Goal: Information Seeking & Learning: Check status

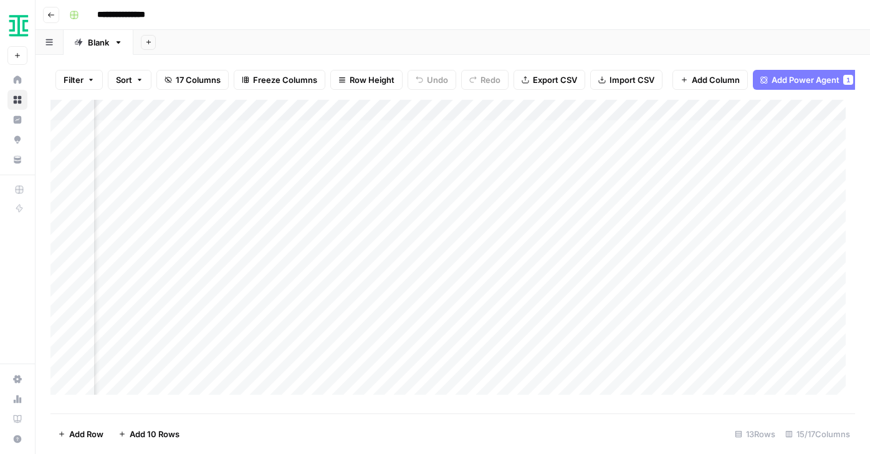
scroll to position [0, 936]
click at [814, 140] on div "Add Column" at bounding box center [452, 252] width 805 height 304
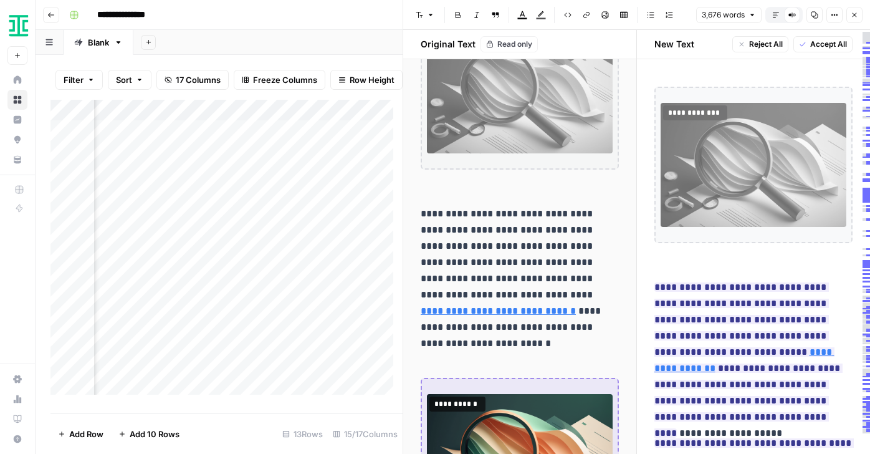
scroll to position [525, 0]
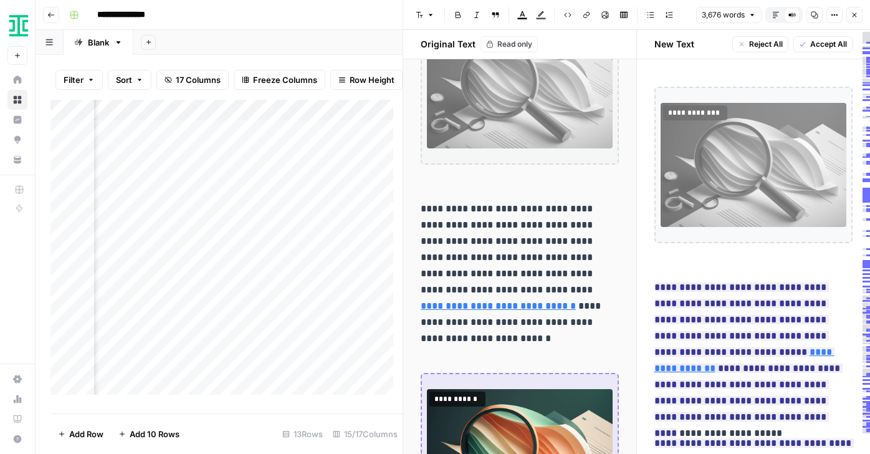
click at [262, 353] on div "Add Column" at bounding box center [226, 252] width 352 height 304
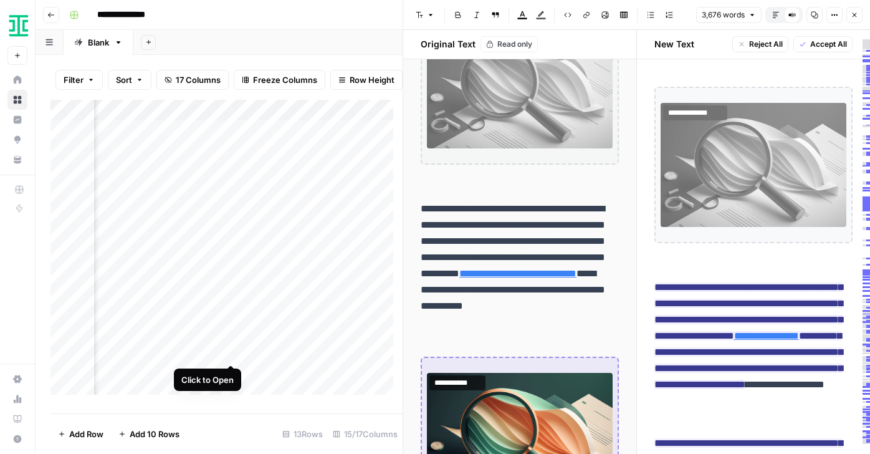
click at [231, 351] on div "Add Column" at bounding box center [226, 252] width 352 height 304
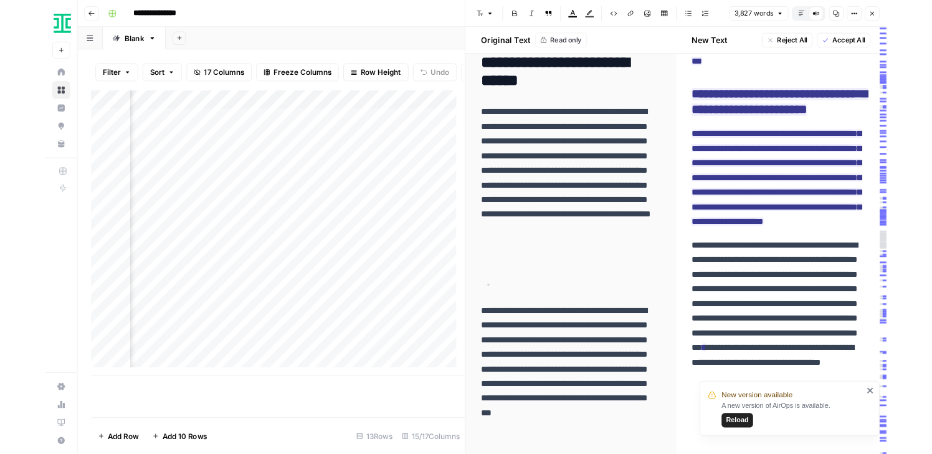
scroll to position [9029, 0]
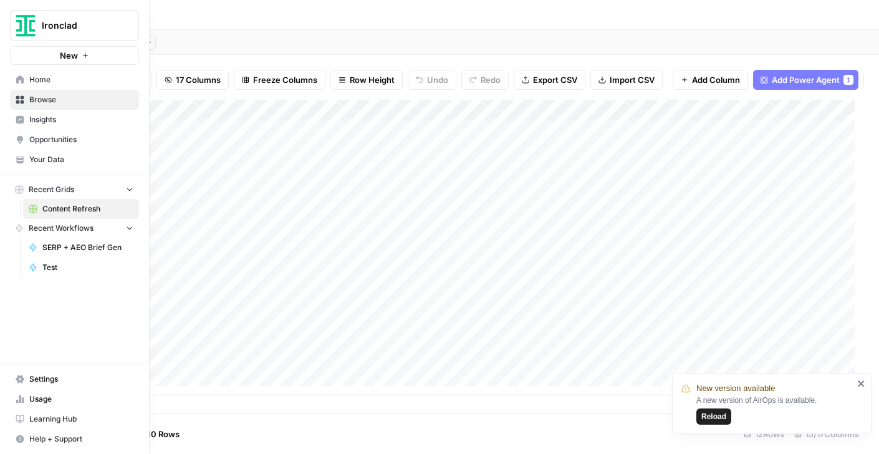
click at [49, 120] on span "Insights" at bounding box center [81, 119] width 104 height 11
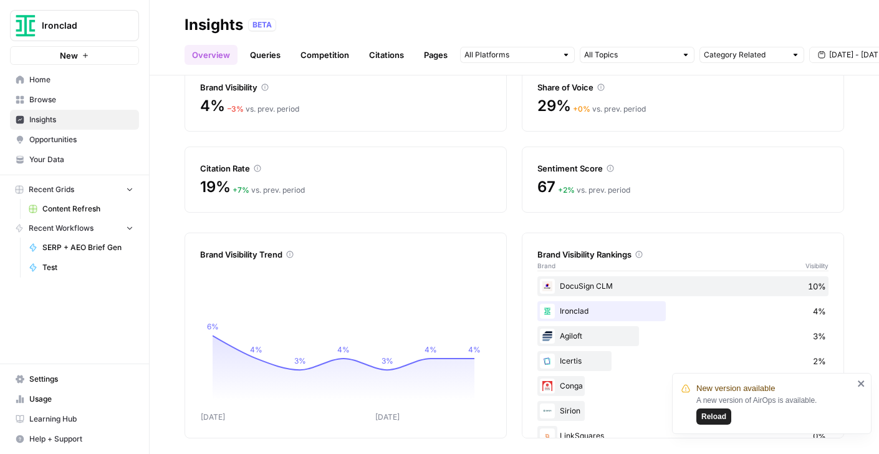
scroll to position [67, 0]
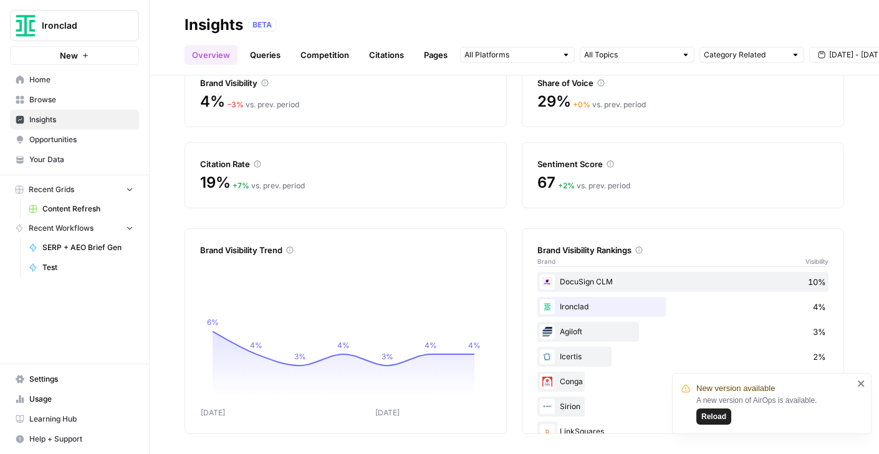
click at [173, 295] on div "Track your brand's visibility performance across answer engines with comprehens…" at bounding box center [514, 264] width 729 height 378
click at [829, 53] on span "[DATE] - [DATE]" at bounding box center [857, 54] width 56 height 11
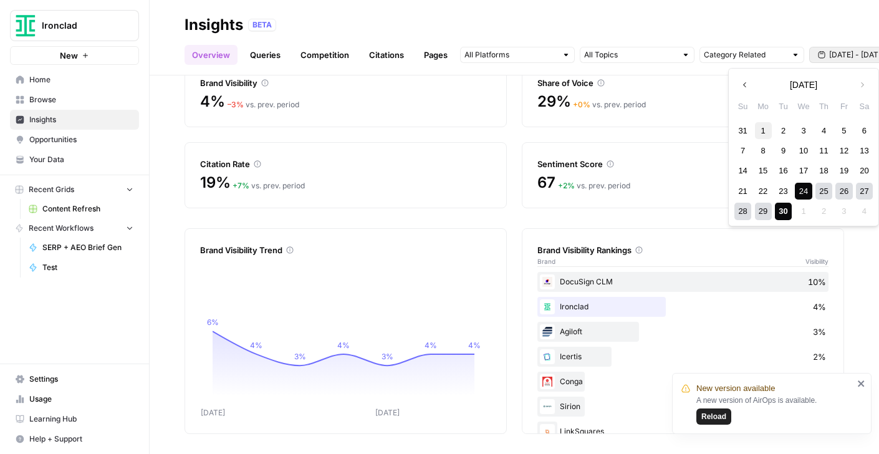
click at [765, 127] on div "1" at bounding box center [763, 130] width 17 height 17
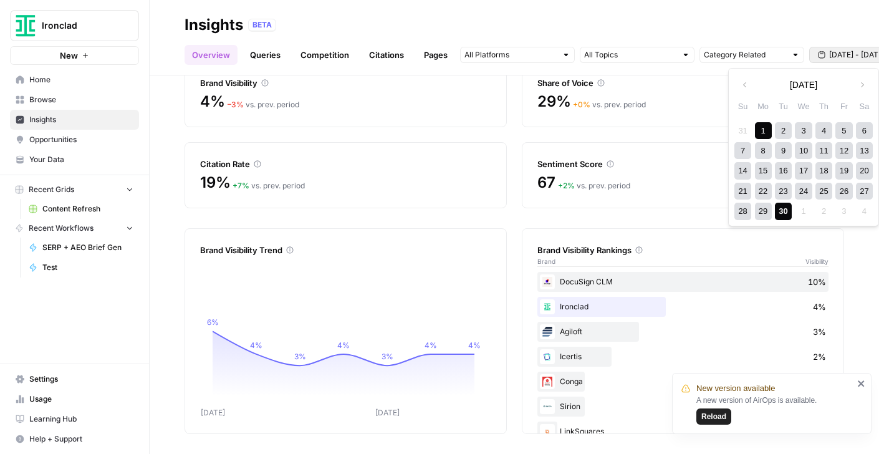
click at [778, 209] on div "30" at bounding box center [783, 211] width 17 height 17
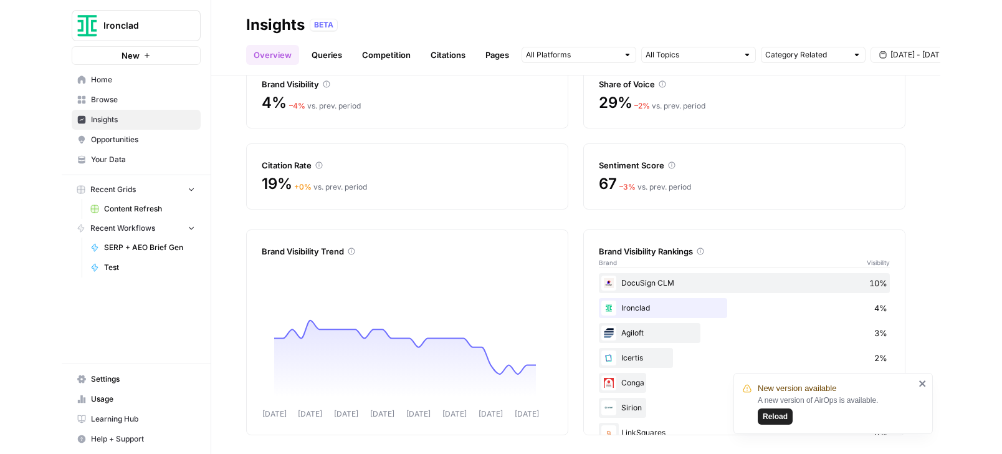
scroll to position [67, 0]
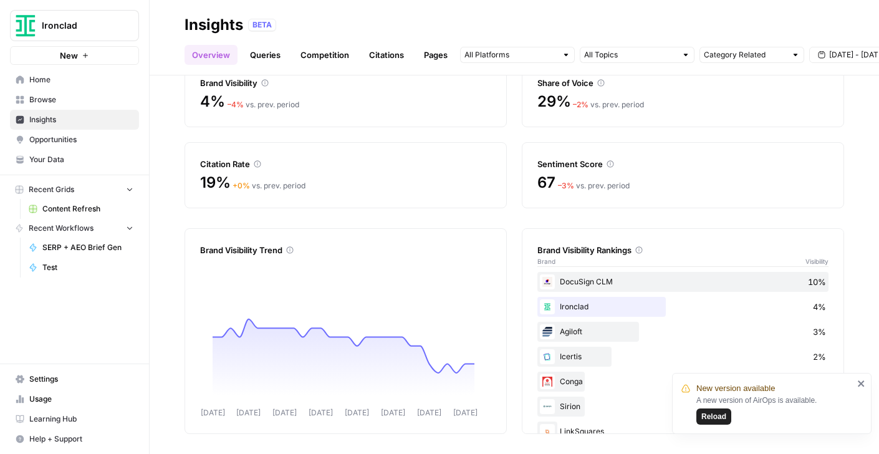
click at [862, 381] on icon "close" at bounding box center [860, 383] width 6 height 6
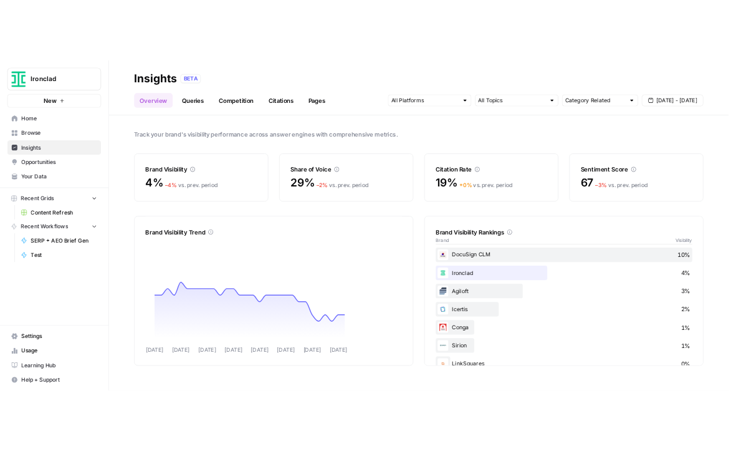
scroll to position [0, 0]
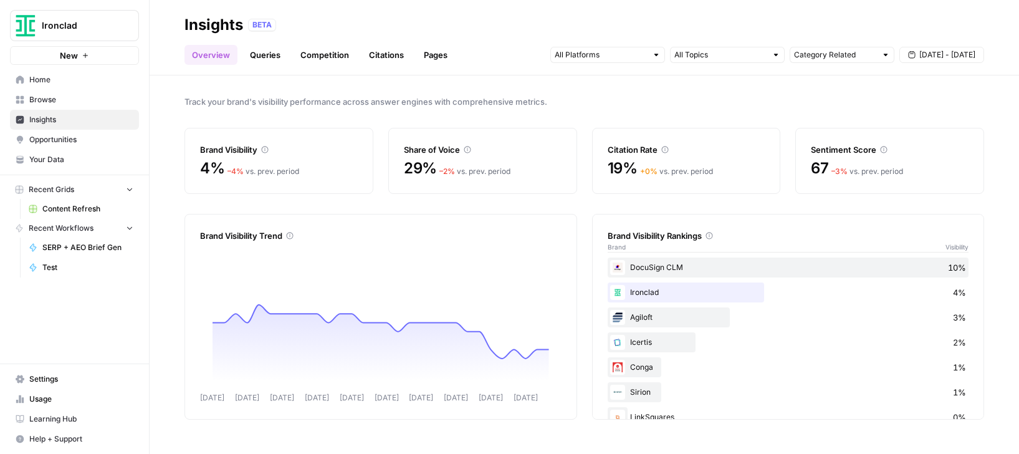
click at [691, 61] on div at bounding box center [727, 55] width 115 height 16
click at [608, 57] on input "text" at bounding box center [601, 55] width 92 height 12
click at [606, 80] on span "Gemini" at bounding box center [607, 82] width 64 height 12
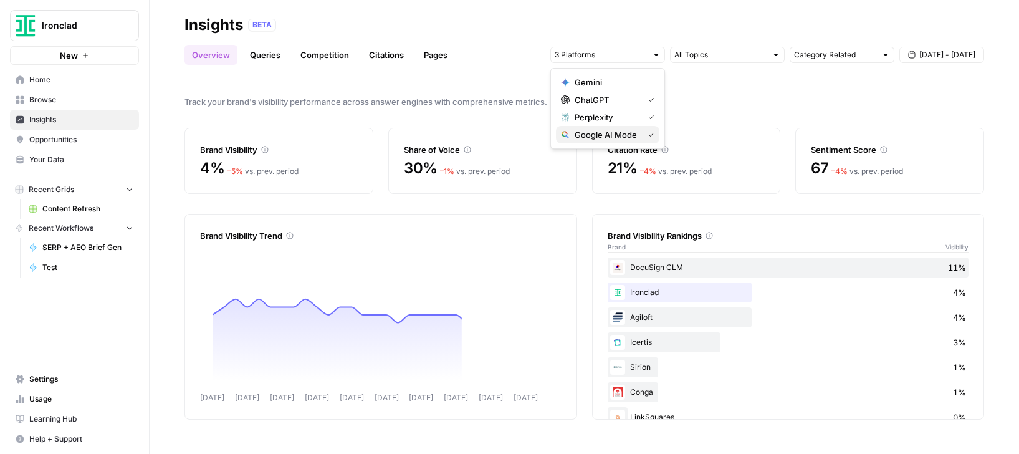
click at [614, 135] on span "Google AI Mode" at bounding box center [607, 134] width 64 height 12
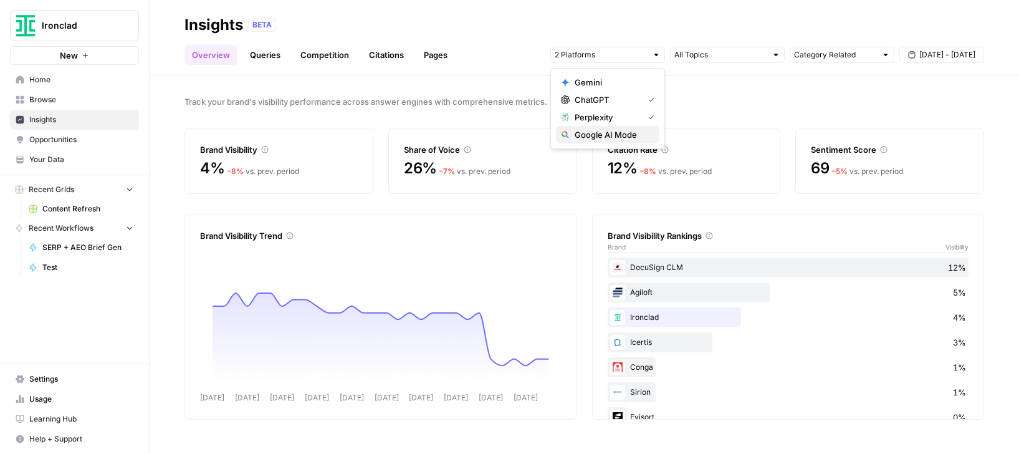
click at [638, 140] on span "Google AI Mode" at bounding box center [612, 134] width 75 height 12
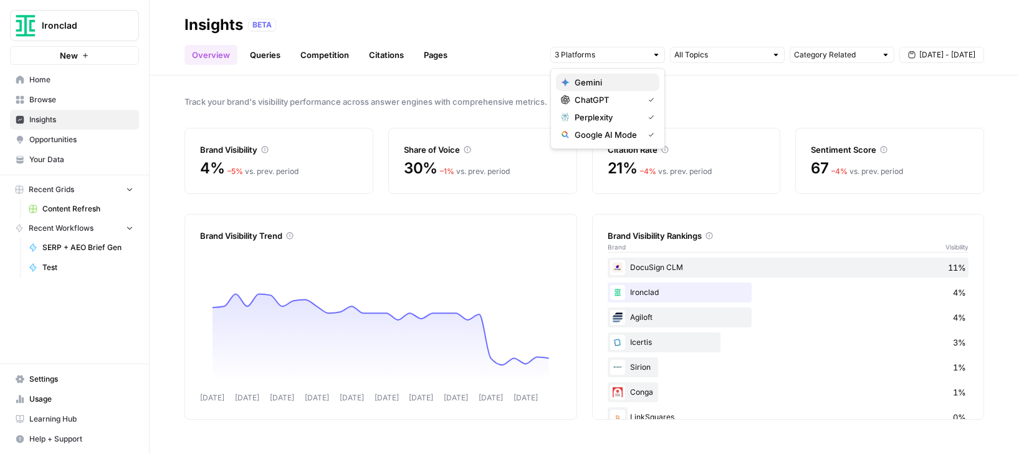
click at [626, 74] on button "Gemini" at bounding box center [607, 82] width 103 height 17
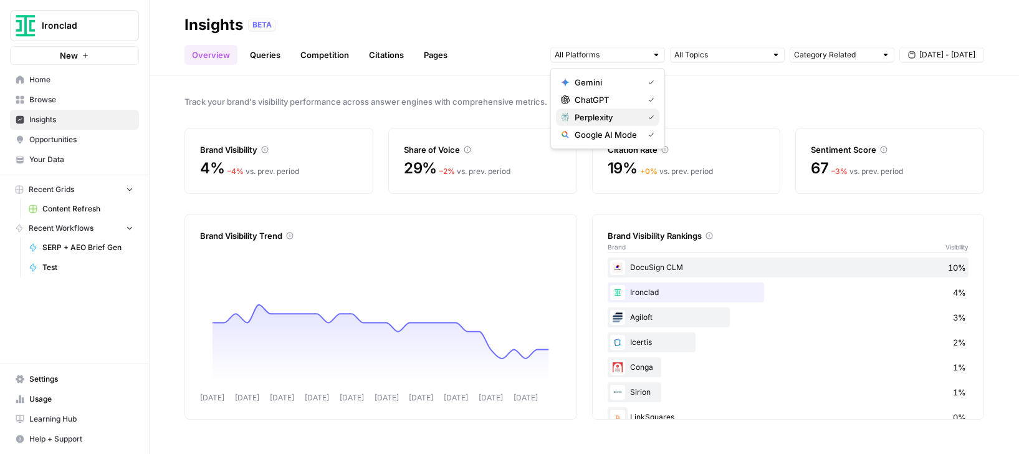
click at [638, 118] on span "Perplexity" at bounding box center [607, 117] width 64 height 12
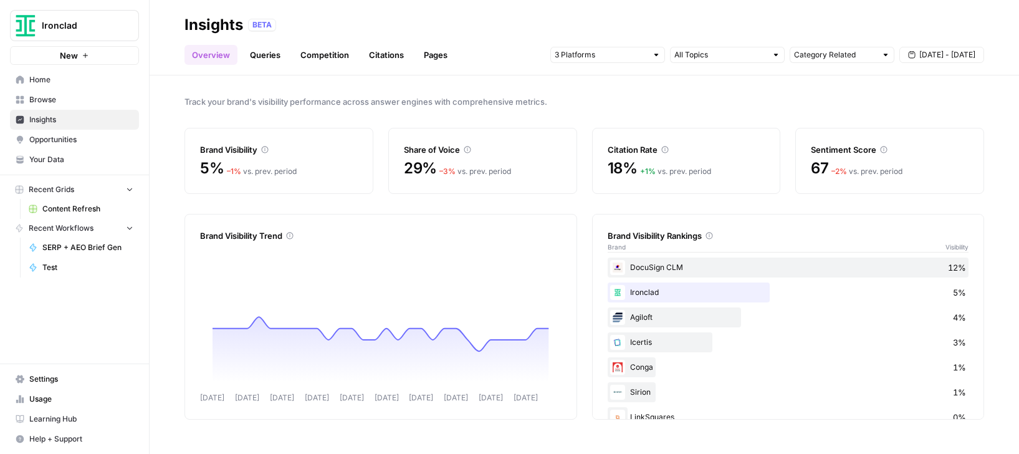
click at [585, 205] on div "Track your brand's visibility performance across answer engines with comprehens…" at bounding box center [584, 264] width 869 height 378
click at [398, 61] on link "Citations" at bounding box center [386, 55] width 50 height 20
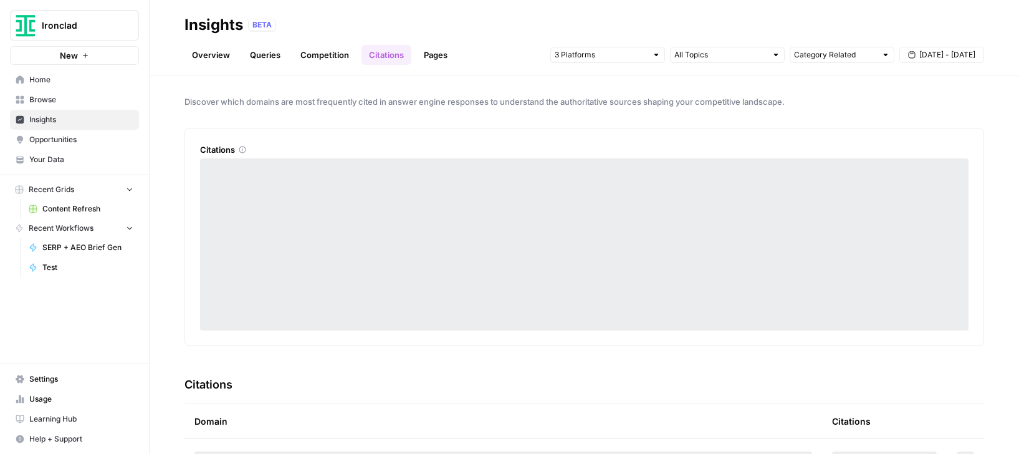
click at [200, 59] on link "Overview" at bounding box center [210, 55] width 53 height 20
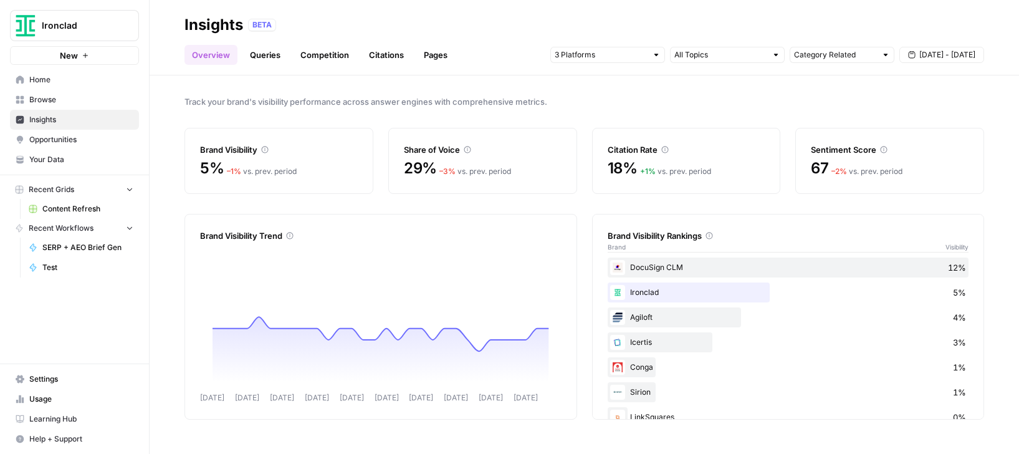
click at [644, 167] on span "+ 1 %" at bounding box center [648, 170] width 16 height 9
click at [603, 57] on input "text" at bounding box center [601, 55] width 92 height 12
click at [620, 120] on span "Perplexity" at bounding box center [612, 117] width 75 height 12
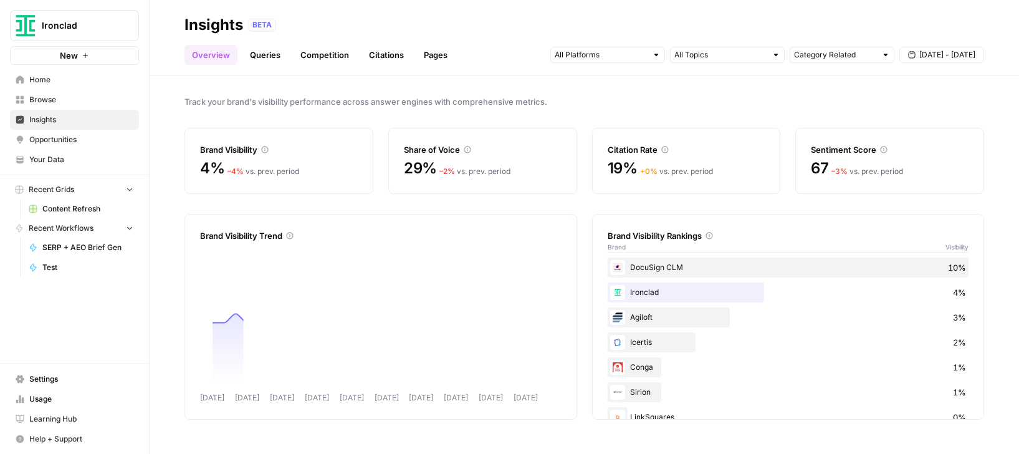
click at [789, 102] on span "Track your brand's visibility performance across answer engines with comprehens…" at bounding box center [584, 101] width 800 height 12
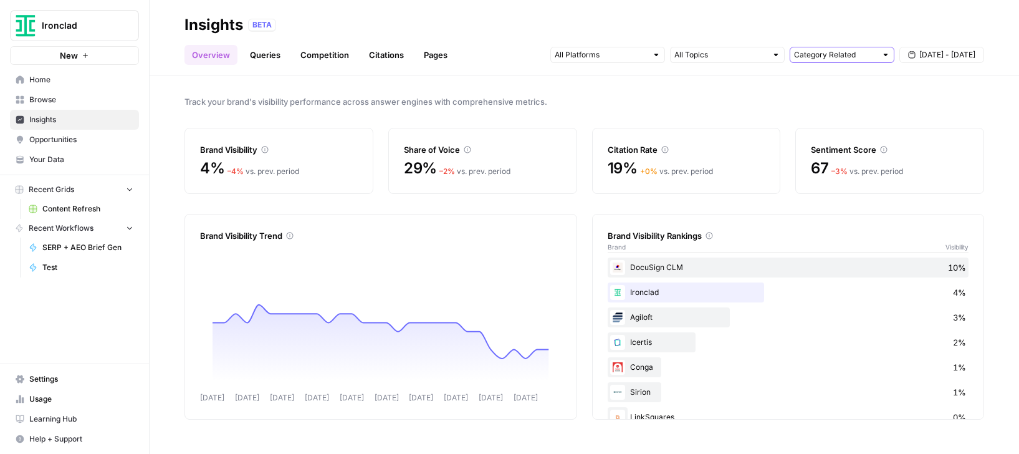
click at [799, 52] on input "text" at bounding box center [835, 55] width 82 height 12
click at [814, 80] on span "All Queries" at bounding box center [839, 82] width 79 height 12
type input "All Queries"
click at [878, 105] on div "Track your brand's visibility performance across answer engines with comprehens…" at bounding box center [584, 264] width 869 height 378
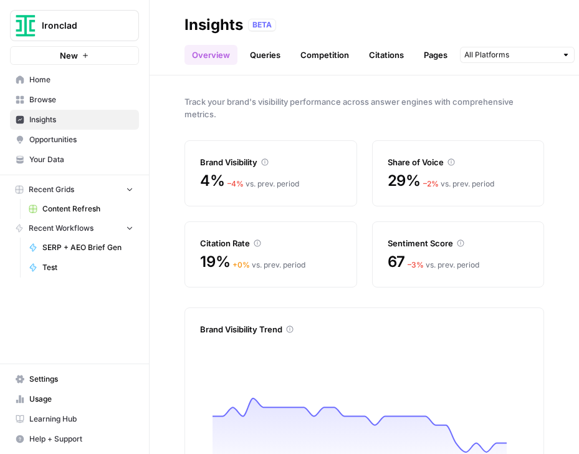
click at [62, 164] on span "Your Data" at bounding box center [81, 159] width 104 height 11
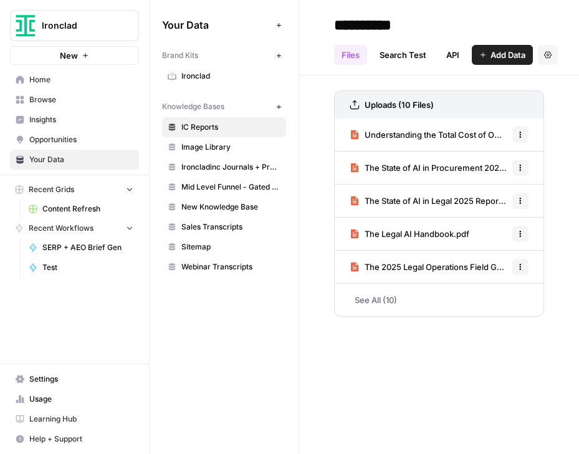
click at [90, 122] on span "Insights" at bounding box center [81, 119] width 104 height 11
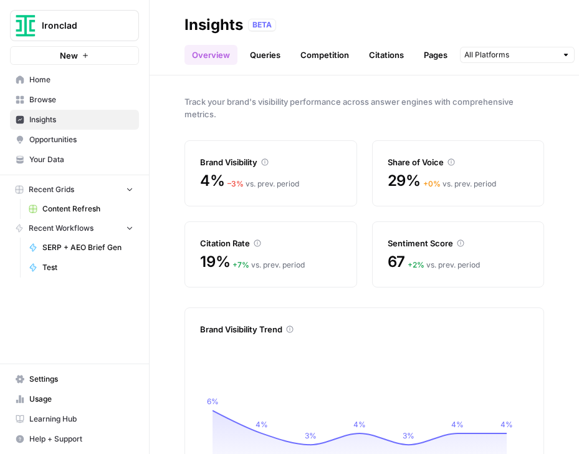
click at [250, 260] on div "+ 7 % vs. prev. period" at bounding box center [268, 264] width 72 height 11
click at [373, 49] on link "Citations" at bounding box center [386, 55] width 50 height 20
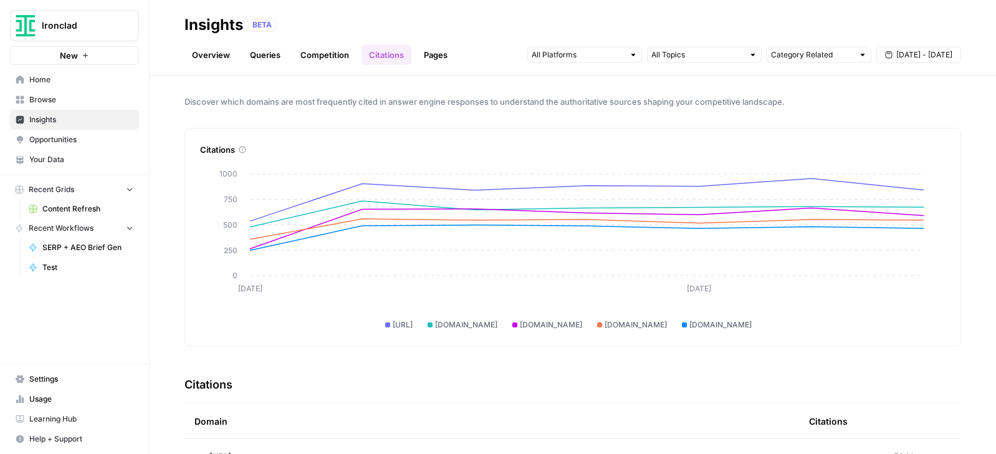
click at [878, 57] on span "Sep 24 - Sep 30" at bounding box center [924, 54] width 56 height 11
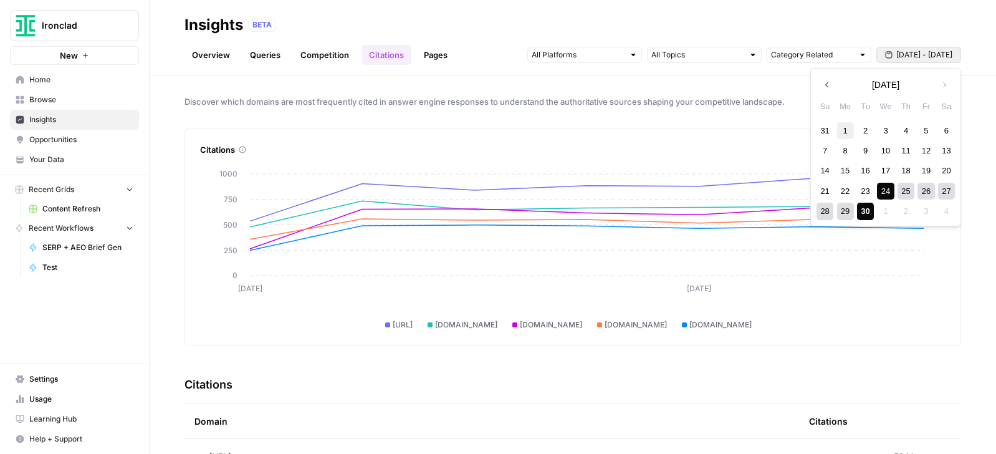
click at [841, 125] on div "1" at bounding box center [845, 130] width 17 height 17
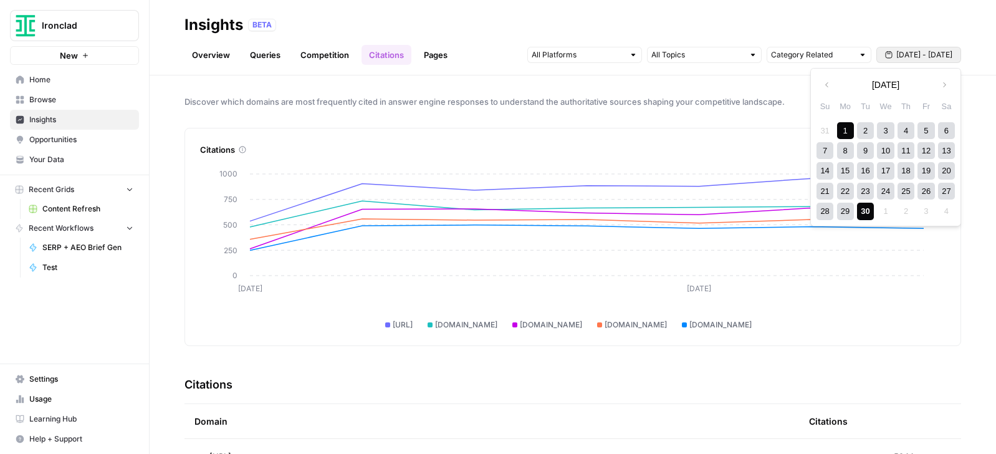
click at [861, 213] on div "30" at bounding box center [865, 211] width 17 height 17
